Goal: Task Accomplishment & Management: Use online tool/utility

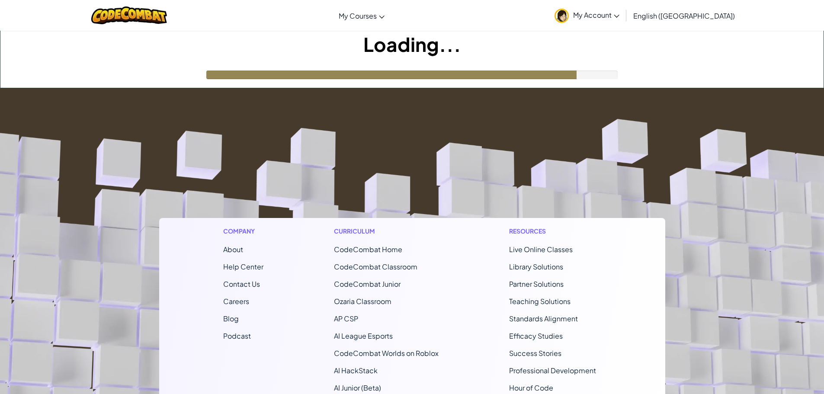
scroll to position [163, 0]
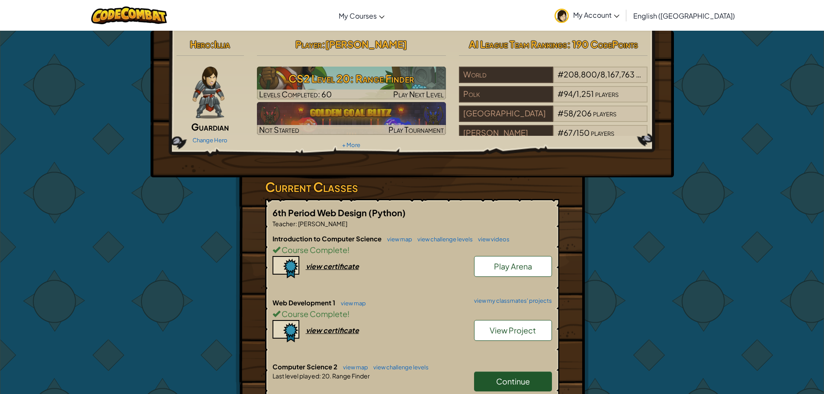
scroll to position [86, 0]
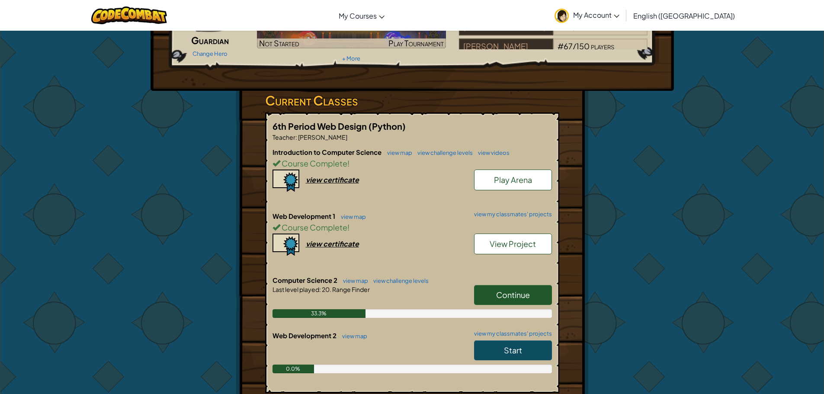
click at [501, 295] on span "Continue" at bounding box center [513, 295] width 34 height 10
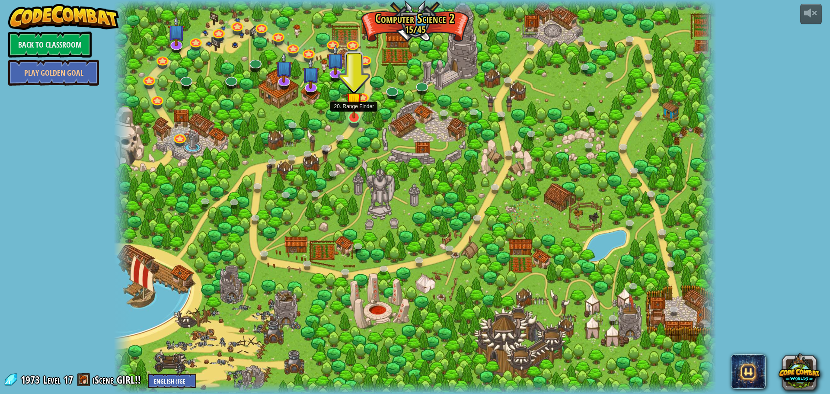
click at [348, 118] on img at bounding box center [354, 100] width 16 height 37
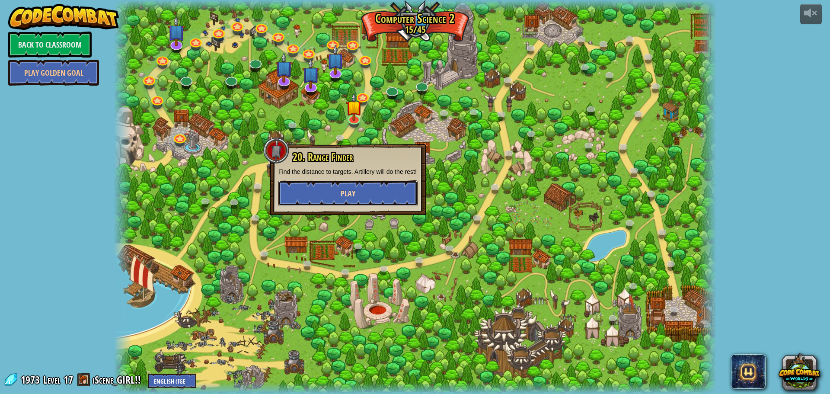
click at [374, 192] on button "Play" at bounding box center [347, 193] width 139 height 26
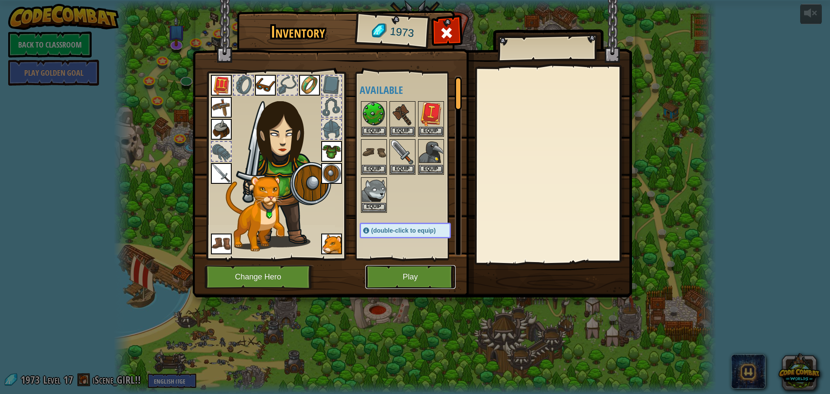
click at [386, 271] on button "Play" at bounding box center [410, 277] width 90 height 24
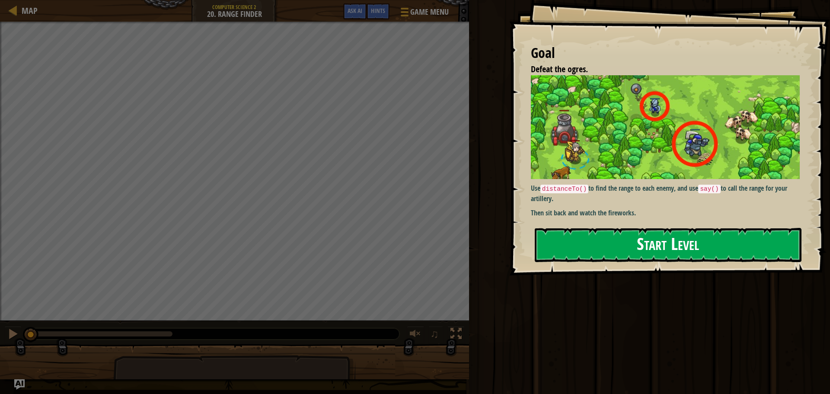
click at [616, 219] on div "Use distanceTo() to find the range to each enemy, and use say() to call the ran…" at bounding box center [668, 147] width 275 height 144
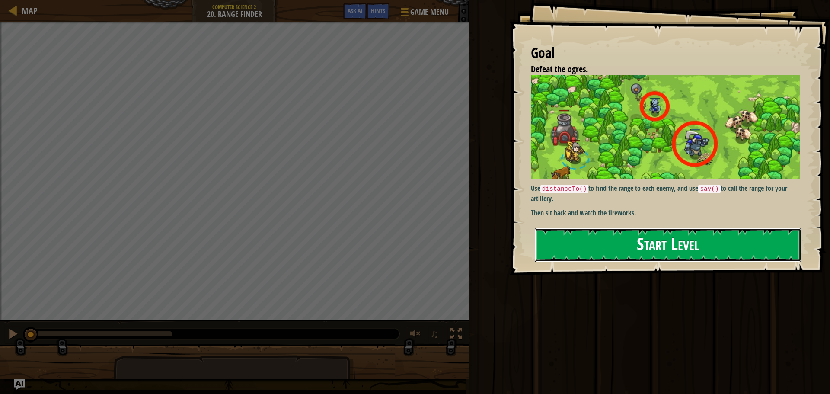
click at [616, 255] on button "Start Level" at bounding box center [668, 245] width 267 height 34
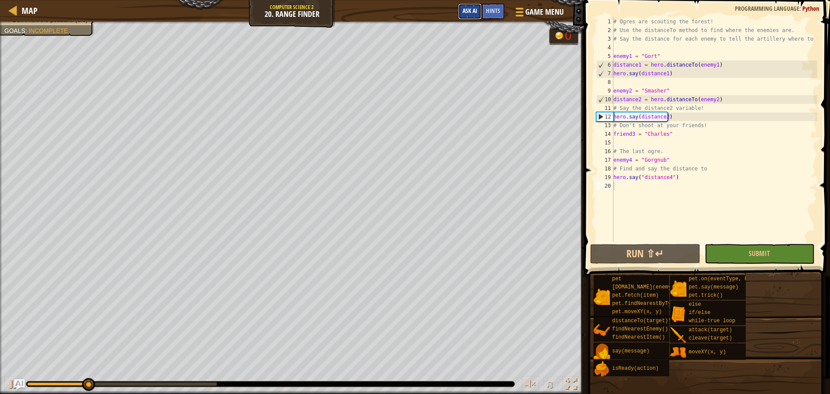
click at [468, 12] on span "Ask AI" at bounding box center [470, 10] width 15 height 8
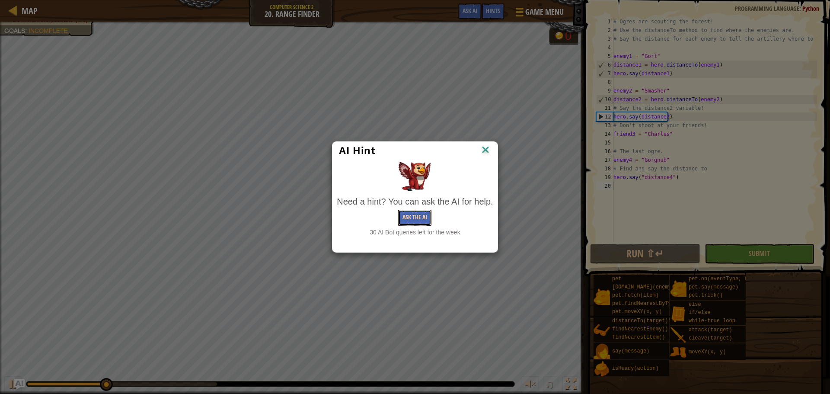
click at [419, 220] on button "Ask the AI" at bounding box center [414, 218] width 33 height 16
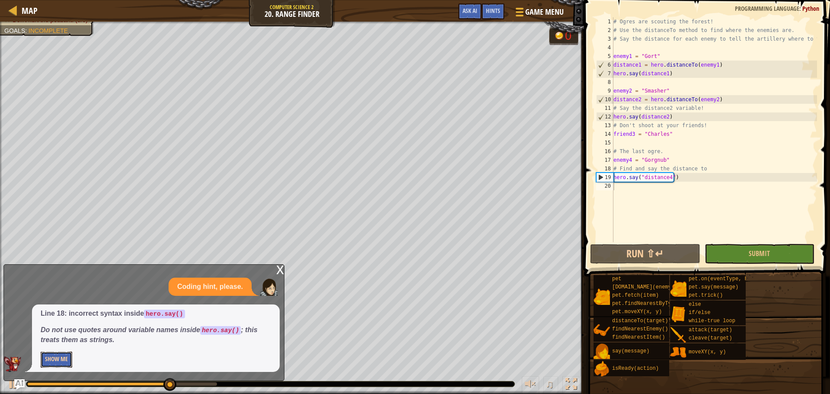
click at [58, 353] on button "Show Me" at bounding box center [57, 360] width 32 height 16
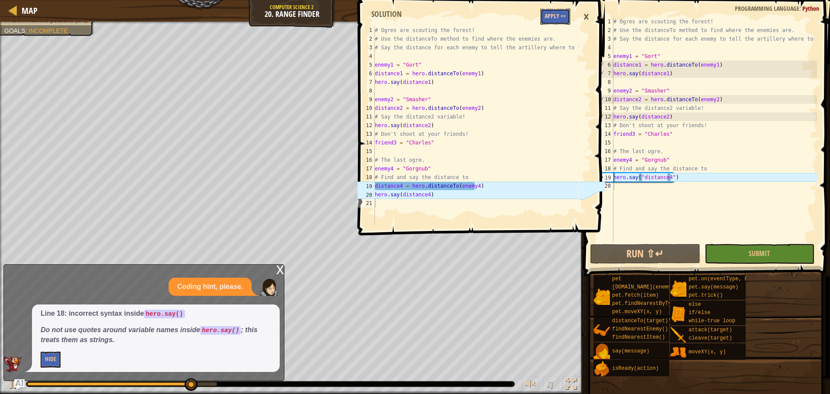
click at [559, 20] on button "Apply =>" at bounding box center [556, 17] width 30 height 16
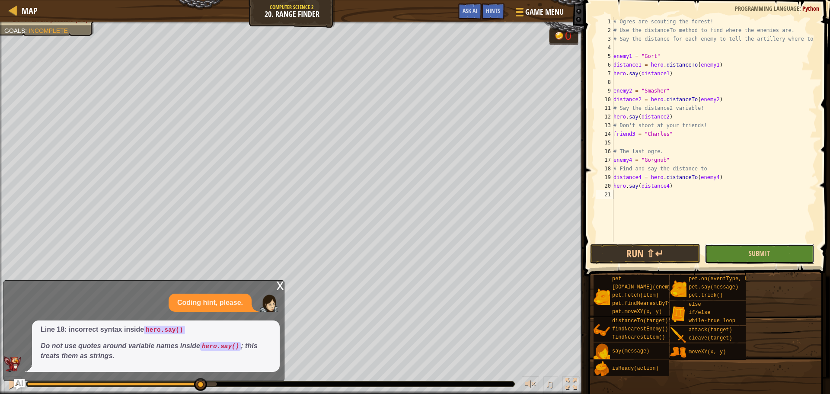
click at [774, 254] on button "Submit" at bounding box center [760, 254] width 110 height 20
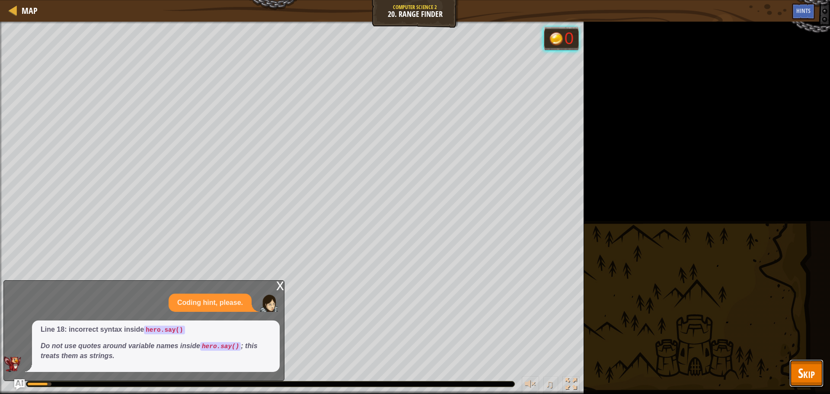
click at [800, 367] on span "Skip" at bounding box center [806, 373] width 17 height 18
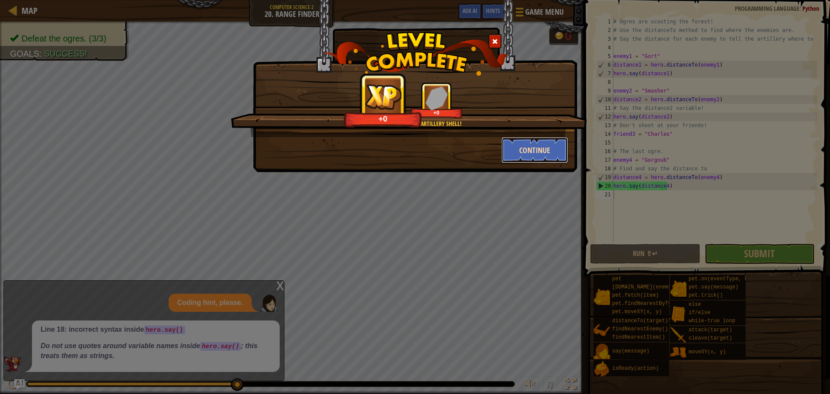
click at [528, 153] on button "Continue" at bounding box center [535, 150] width 67 height 26
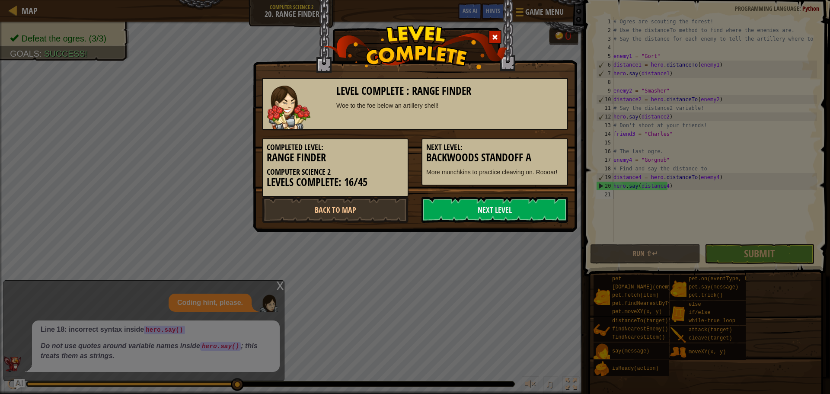
click at [528, 153] on h3 "Backwoods Standoff A" at bounding box center [494, 158] width 137 height 12
click at [515, 204] on link "Next Level" at bounding box center [495, 210] width 147 height 26
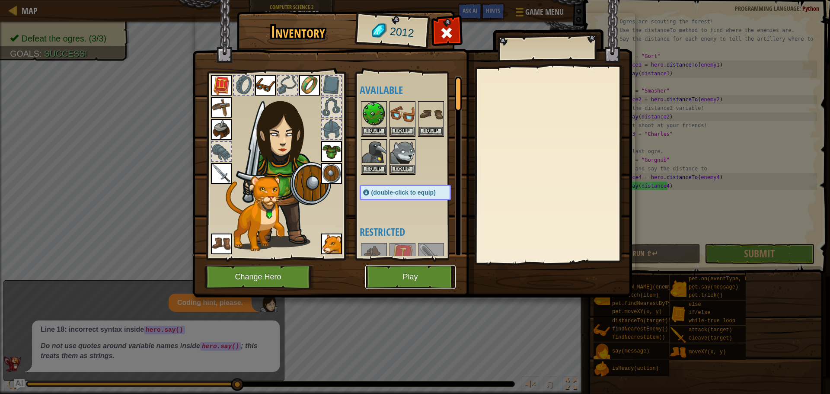
click at [395, 271] on button "Play" at bounding box center [410, 277] width 90 height 24
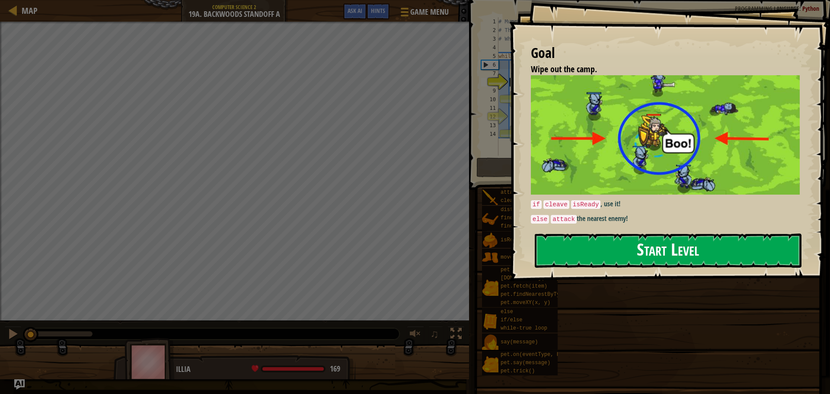
click at [609, 176] on div "Goal Wipe out the camp. if cleave isReady , use it! else attack the nearest ene…" at bounding box center [669, 140] width 321 height 281
click at [613, 257] on button "Start Level" at bounding box center [668, 251] width 267 height 34
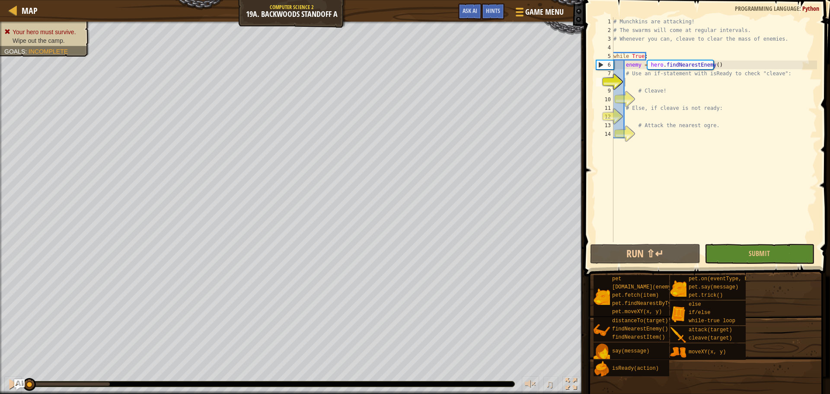
click at [642, 86] on div "# Munchkins are attacking! # The swarms will come at regular intervals. # Whene…" at bounding box center [714, 138] width 205 height 242
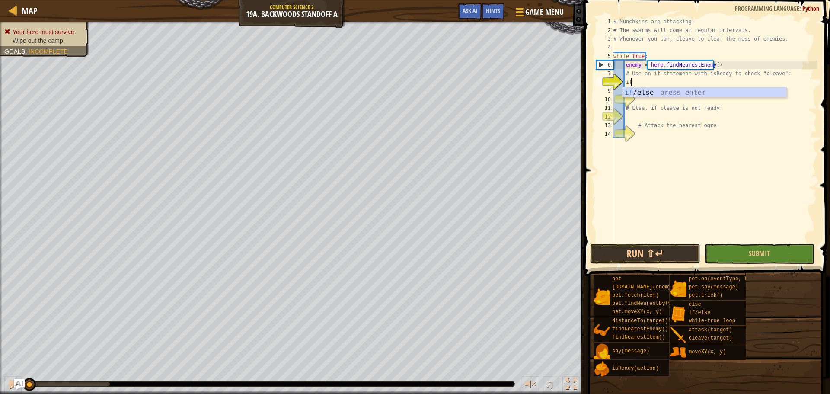
scroll to position [4, 1]
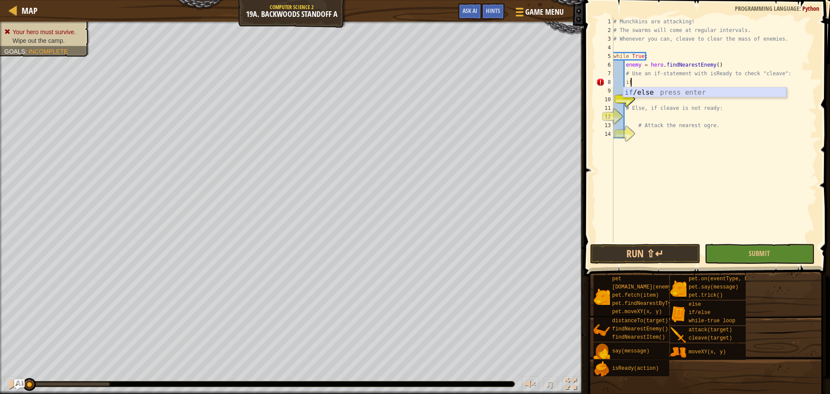
click at [661, 91] on div "if /else press enter" at bounding box center [704, 102] width 163 height 31
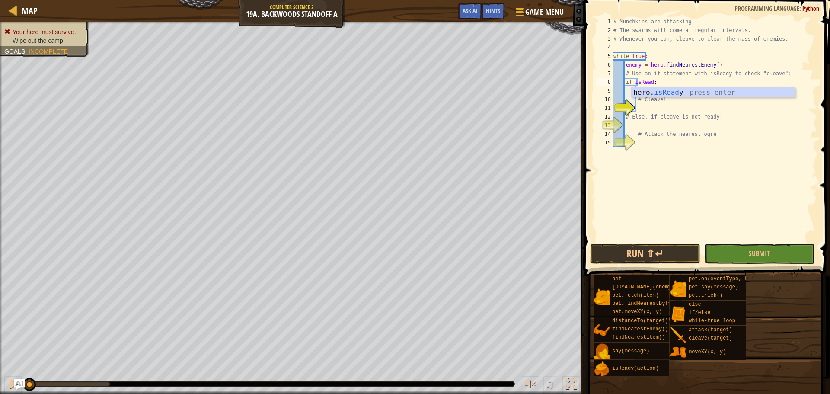
scroll to position [4, 3]
click at [645, 96] on div "# Munchkins are attacking! # The swarms will come at regular intervals. # Whene…" at bounding box center [714, 138] width 205 height 242
type textarea "# Cleave!"
click at [648, 109] on div "# Munchkins are attacking! # The swarms will come at regular intervals. # Whene…" at bounding box center [714, 138] width 205 height 242
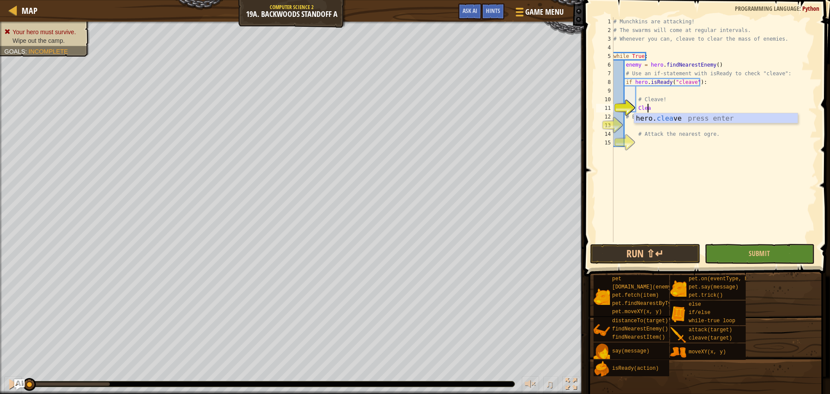
scroll to position [4, 3]
type textarea "hero.cleave(enemy)"
click at [647, 127] on div "# Munchkins are attacking! # The swarms will come at regular intervals. # Whene…" at bounding box center [714, 138] width 205 height 242
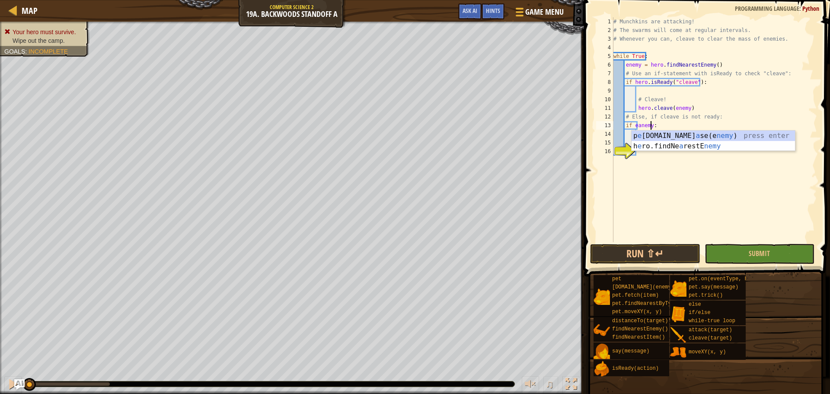
type textarea "if eanemy:"
